Goal: Task Accomplishment & Management: Use online tool/utility

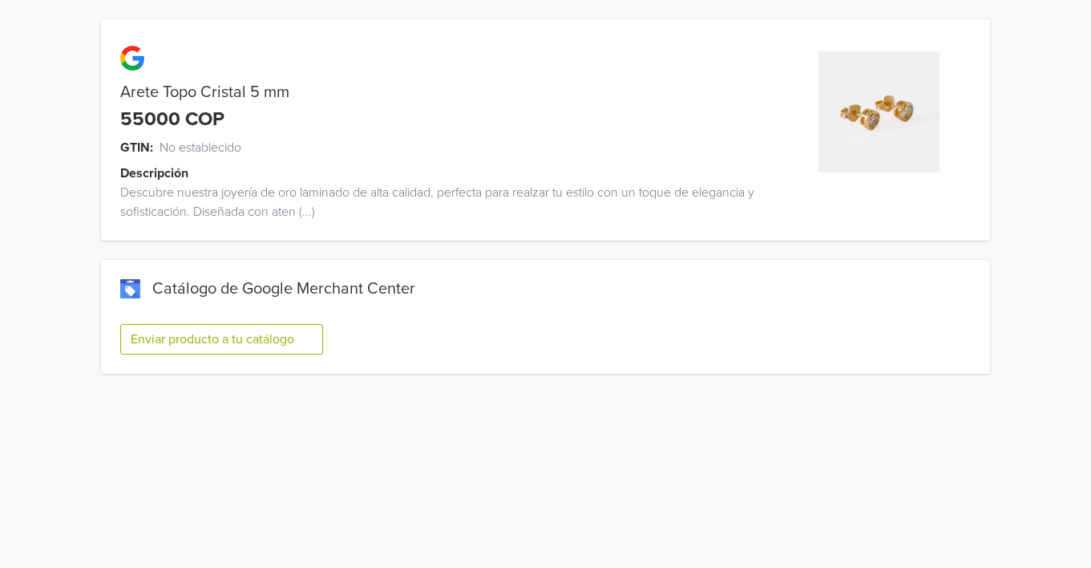
click at [284, 341] on button "Enviar producto a tu catálogo" at bounding box center [221, 339] width 203 height 30
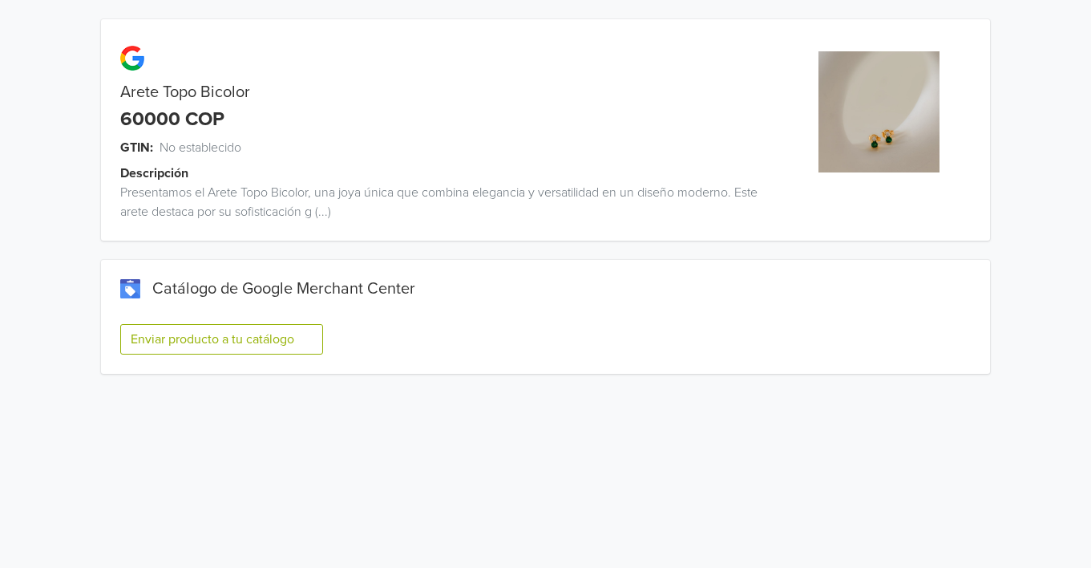
click at [214, 337] on button "Enviar producto a tu catálogo" at bounding box center [221, 339] width 203 height 30
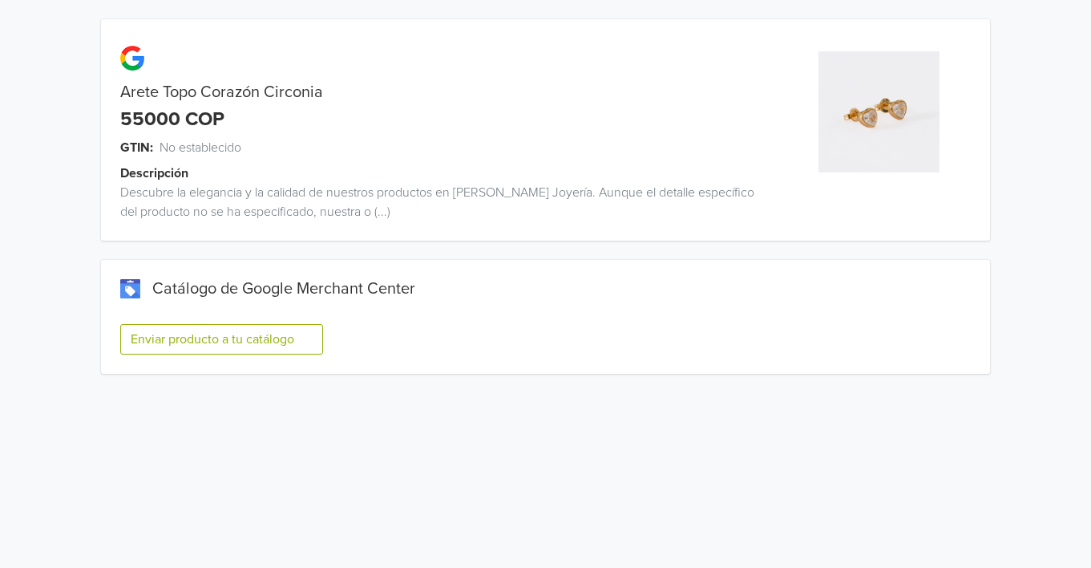
click at [247, 330] on button "Enviar producto a tu catálogo" at bounding box center [221, 339] width 203 height 30
